Goal: Transaction & Acquisition: Purchase product/service

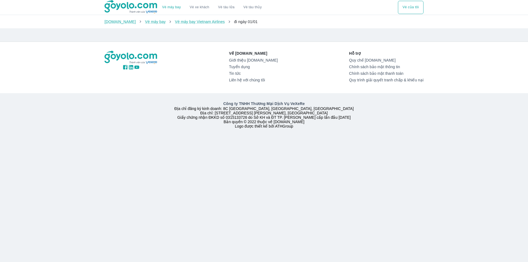
click at [405, 5] on button "Vé của tôi" at bounding box center [411, 7] width 26 height 13
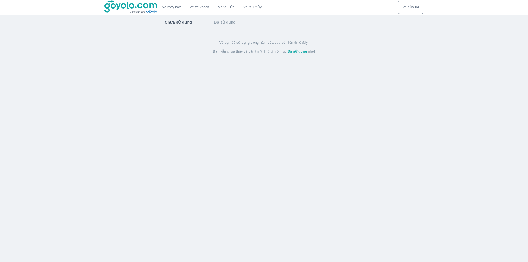
click at [220, 32] on div "Chưa sử dụng Đã sử dụng" at bounding box center [264, 25] width 220 height 21
click at [219, 26] on button "Đã sử dụng" at bounding box center [224, 22] width 43 height 14
drag, startPoint x: 147, startPoint y: 14, endPoint x: 159, endPoint y: 21, distance: 13.5
click at [148, 14] on link at bounding box center [130, 7] width 53 height 15
click at [170, 24] on button "Chưa sử dụng" at bounding box center [178, 22] width 48 height 14
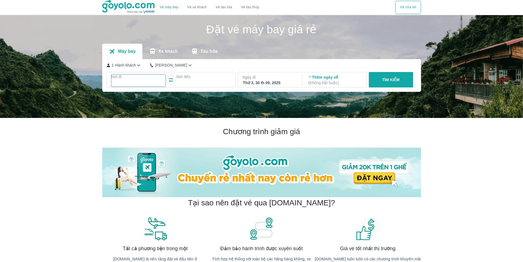
click at [156, 82] on div at bounding box center [138, 83] width 53 height 7
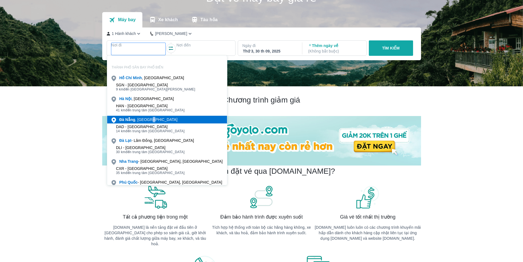
click at [149, 121] on div "Đà Nẵng , Việt nam" at bounding box center [148, 119] width 58 height 5
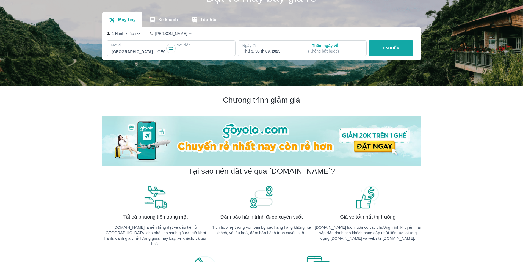
drag, startPoint x: 195, startPoint y: 44, endPoint x: 191, endPoint y: 41, distance: 5.3
click at [191, 41] on div "Nơi đi Đà Nẵng - Sân bay Đà Nẵng Nơi đến" at bounding box center [171, 47] width 129 height 15
click at [192, 46] on p "Nơi đến" at bounding box center [203, 44] width 54 height 5
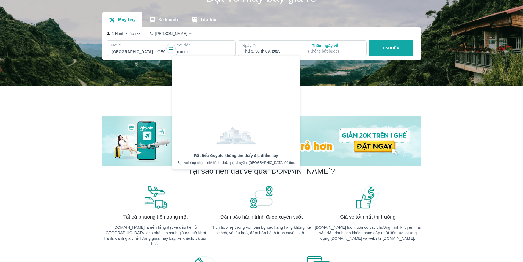
drag, startPoint x: 202, startPoint y: 51, endPoint x: 45, endPoint y: 62, distance: 157.3
click at [44, 62] on div "Đặt vé máy bay giá rẻ Máy bay Xe khách Tàu hỏa 1 Hành khách Phổ Thông Nơi đi Đà…" at bounding box center [261, 35] width 523 height 103
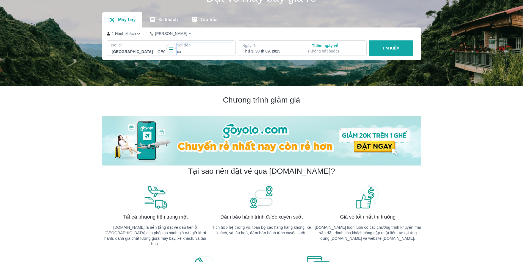
type input "c"
type input "san bay can tho"
click at [382, 47] on p "TÌM KIẾM" at bounding box center [391, 47] width 18 height 5
click at [181, 48] on div at bounding box center [203, 52] width 54 height 8
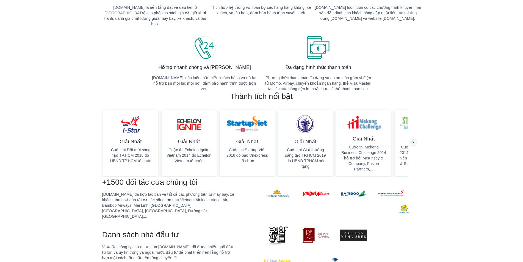
scroll to position [361, 0]
